Goal: Task Accomplishment & Management: Manage account settings

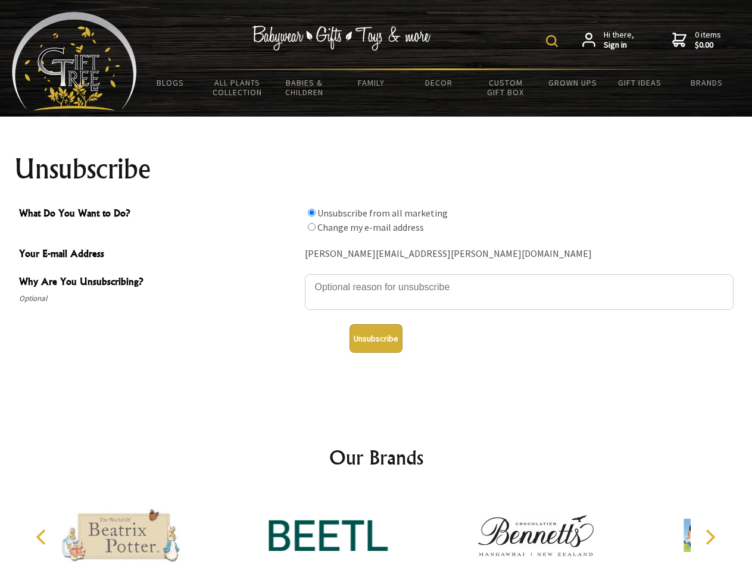
click at [553, 41] on img at bounding box center [552, 41] width 12 height 12
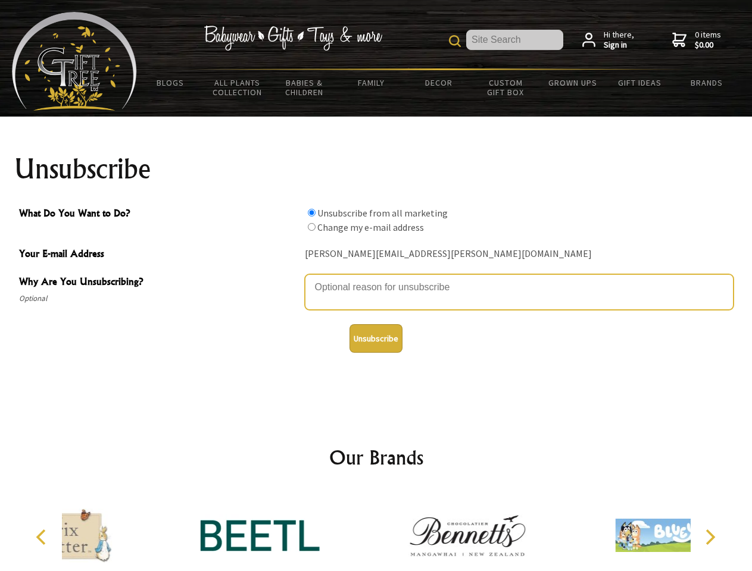
click at [376, 278] on textarea "Why Are You Unsubscribing?" at bounding box center [519, 292] width 428 height 36
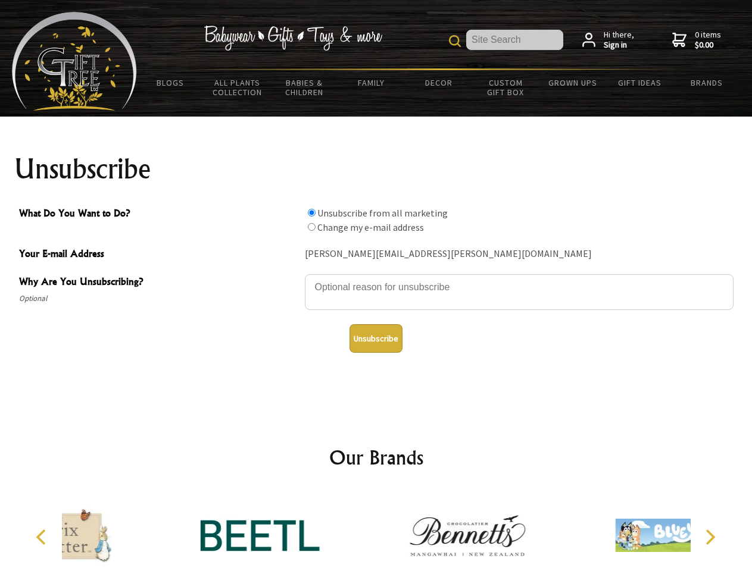
click at [311, 212] on input "What Do You Want to Do?" at bounding box center [312, 213] width 8 height 8
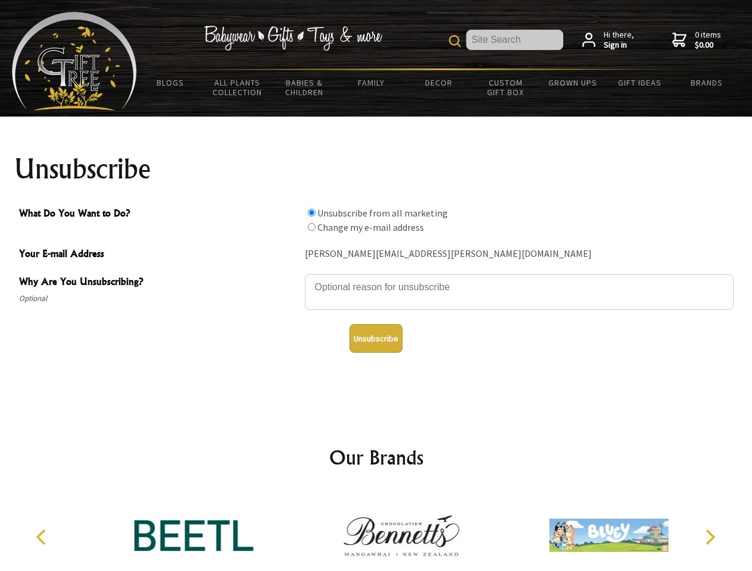
click at [311, 227] on input "What Do You Want to Do?" at bounding box center [312, 227] width 8 height 8
radio input "true"
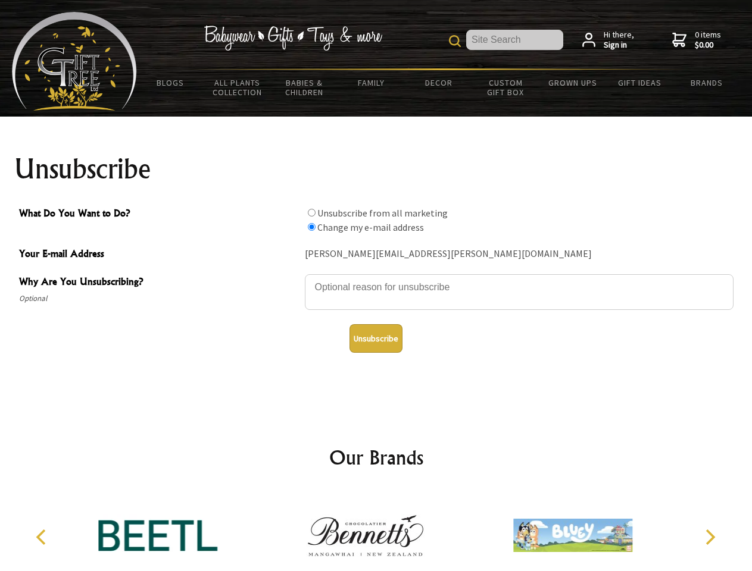
click at [375, 339] on button "Unsubscribe" at bounding box center [375, 338] width 53 height 29
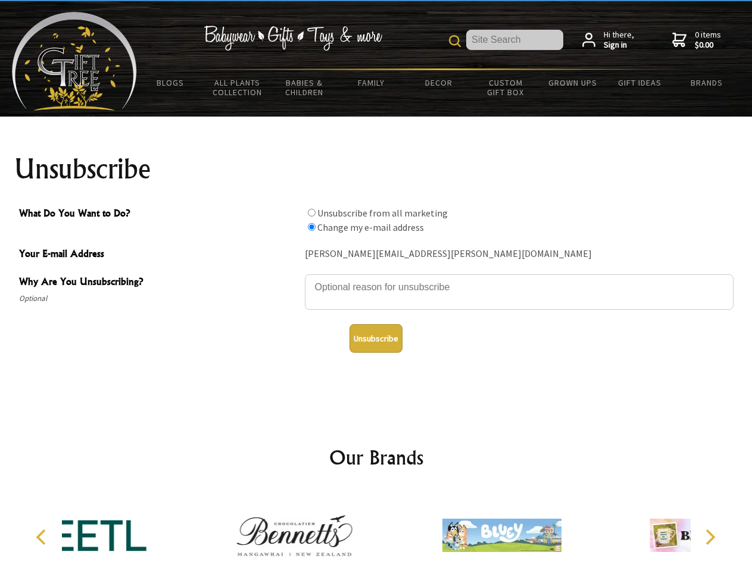
click at [43, 537] on icon "Previous" at bounding box center [42, 537] width 15 height 15
click at [709, 537] on icon "Next" at bounding box center [708, 537] width 15 height 15
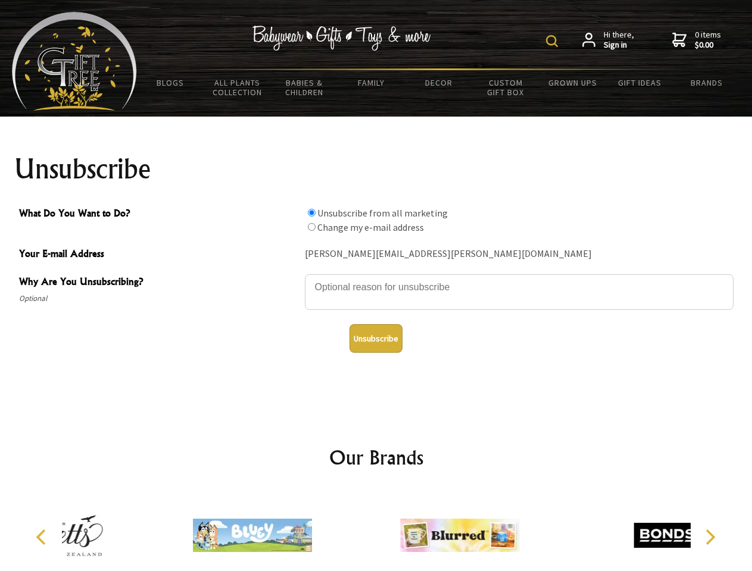
click at [553, 41] on img at bounding box center [552, 41] width 12 height 12
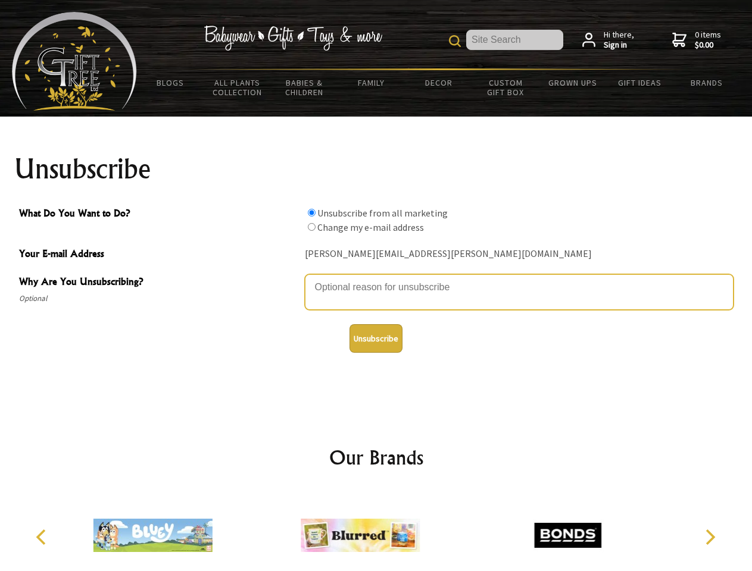
click at [376, 278] on textarea "Why Are You Unsubscribing?" at bounding box center [519, 292] width 428 height 36
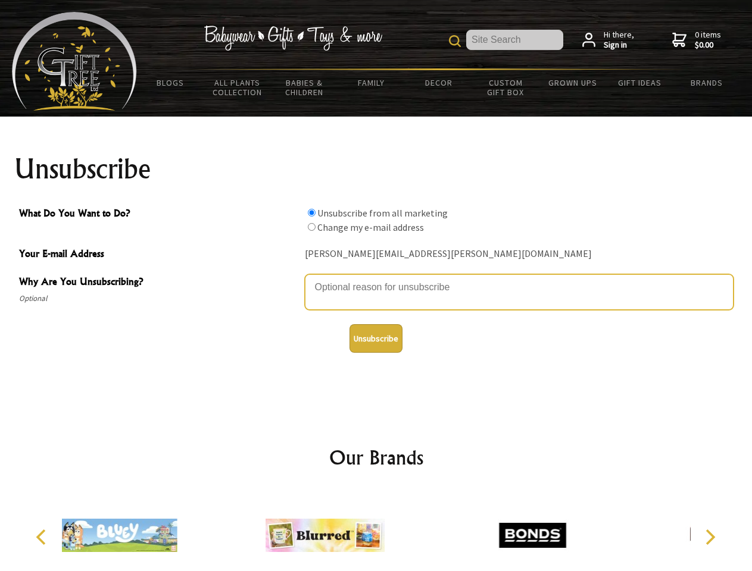
click at [311, 212] on input "What Do You Want to Do?" at bounding box center [312, 213] width 8 height 8
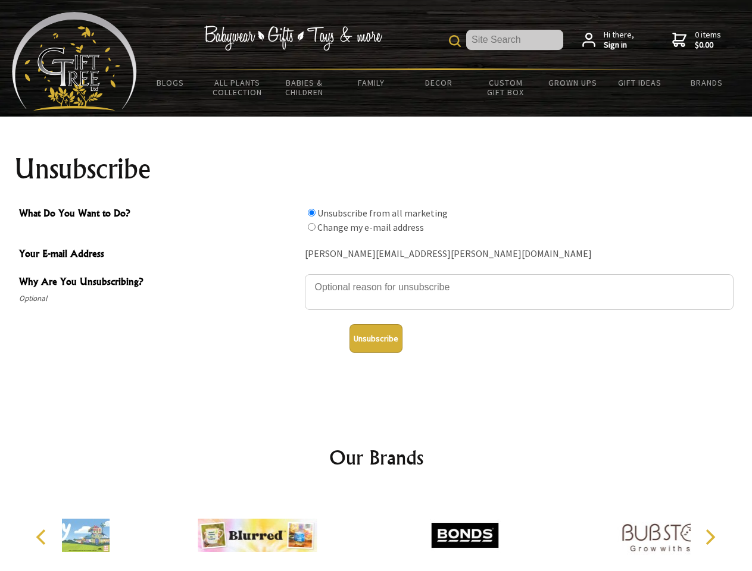
click at [311, 227] on input "What Do You Want to Do?" at bounding box center [312, 227] width 8 height 8
radio input "true"
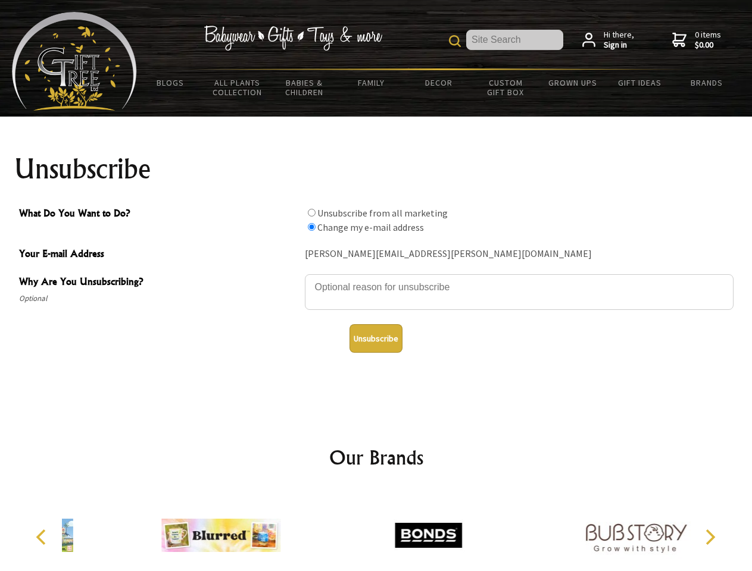
click at [375, 339] on button "Unsubscribe" at bounding box center [375, 338] width 53 height 29
click at [43, 537] on icon "Previous" at bounding box center [42, 537] width 15 height 15
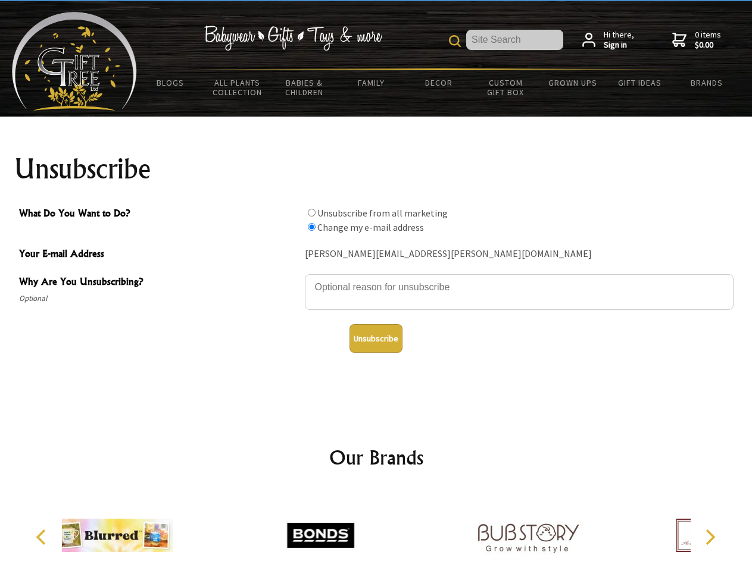
click at [709, 537] on icon "Next" at bounding box center [708, 537] width 15 height 15
